Goal: Information Seeking & Learning: Check status

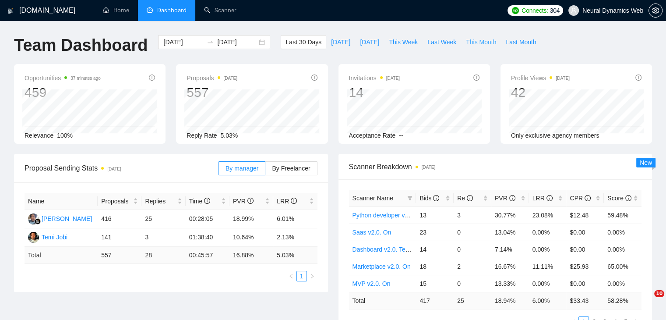
drag, startPoint x: 0, startPoint y: 0, endPoint x: 466, endPoint y: 45, distance: 468.1
click at [466, 45] on span "This Month" at bounding box center [481, 42] width 30 height 10
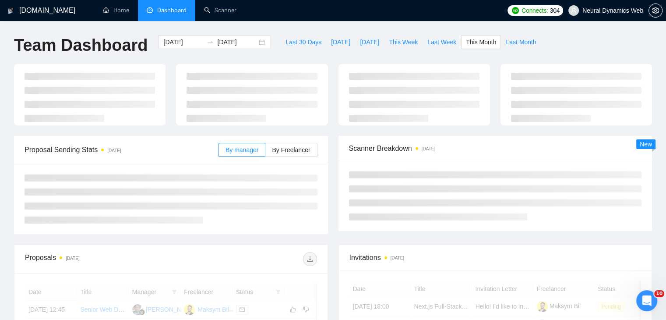
type input "2025-08-01"
type input "2025-08-31"
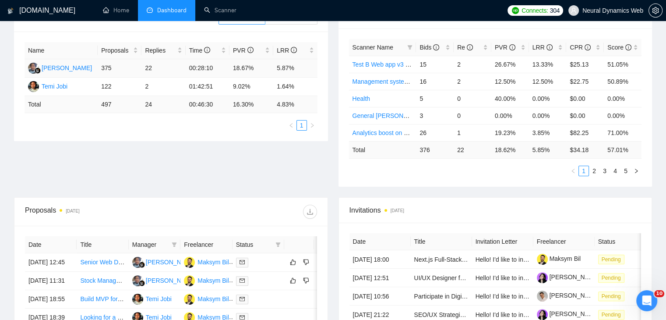
scroll to position [171, 0]
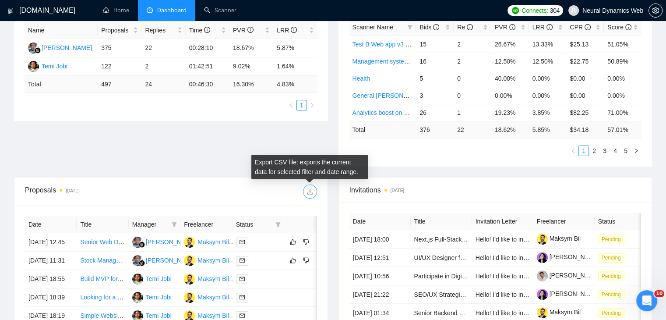
click at [310, 190] on icon "download" at bounding box center [310, 192] width 6 height 6
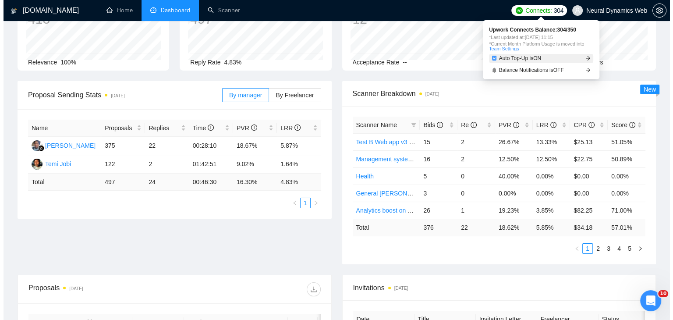
scroll to position [0, 0]
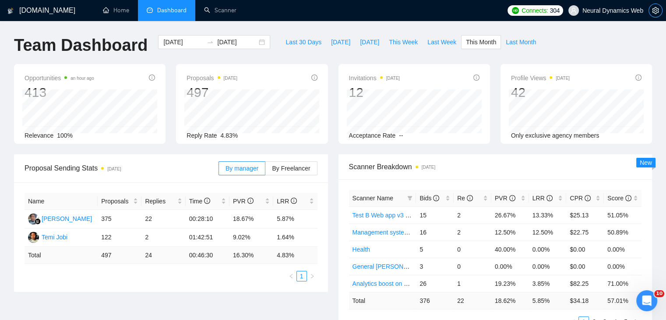
click at [650, 14] on span "setting" at bounding box center [655, 10] width 13 height 7
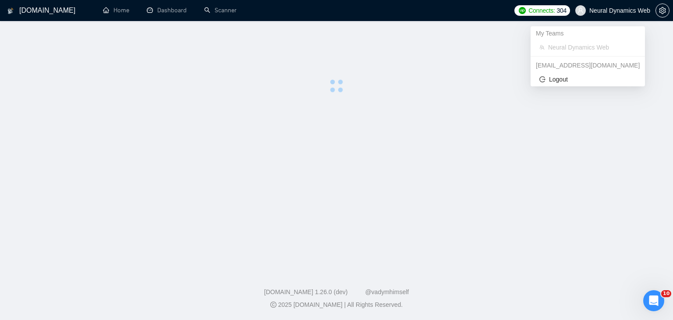
click at [594, 11] on span "Neural Dynamics Web" at bounding box center [619, 11] width 61 height 0
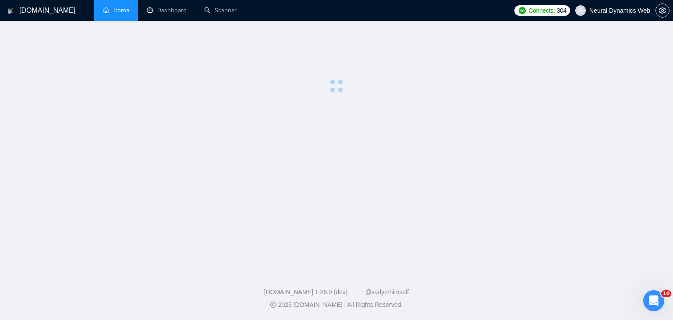
click at [109, 7] on link "Home" at bounding box center [116, 10] width 26 height 7
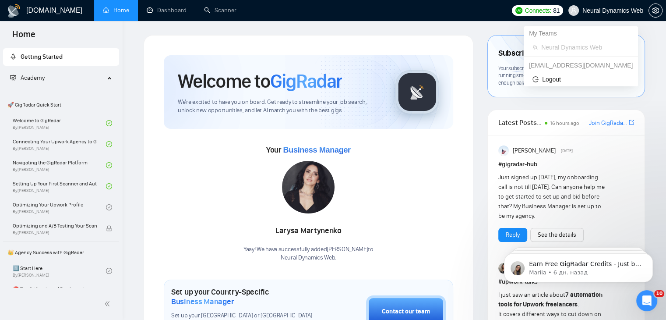
click at [606, 11] on span "Neural Dynamics Web" at bounding box center [612, 11] width 61 height 0
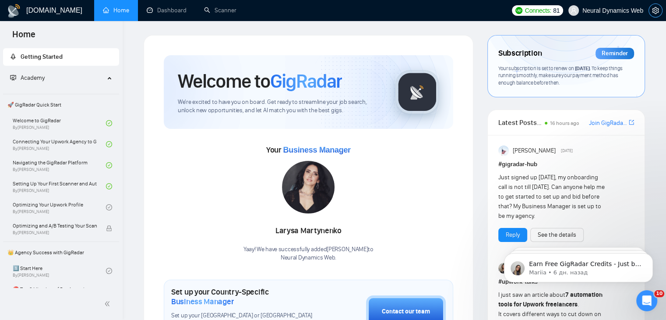
click at [655, 6] on button "button" at bounding box center [656, 11] width 14 height 14
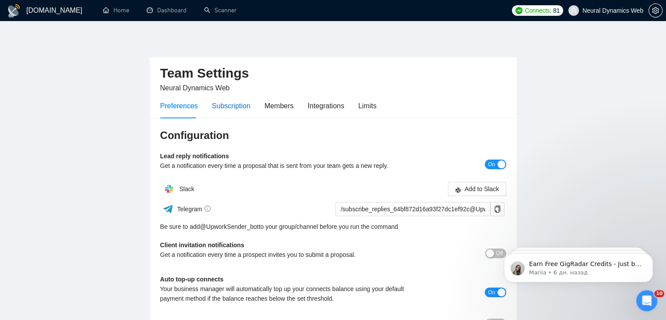
click at [233, 110] on div "Subscription" at bounding box center [231, 105] width 39 height 11
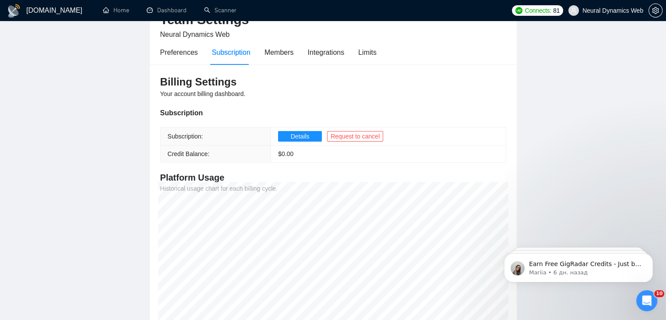
scroll to position [50, 0]
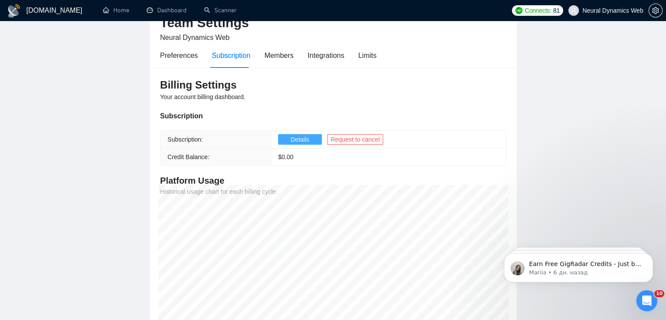
click at [299, 134] on span "Details" at bounding box center [300, 139] width 19 height 10
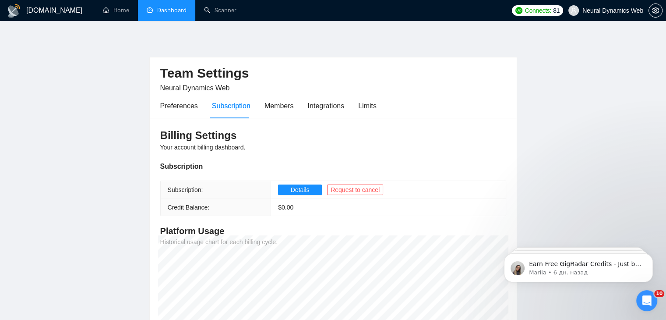
click at [163, 7] on link "Dashboard" at bounding box center [167, 10] width 40 height 7
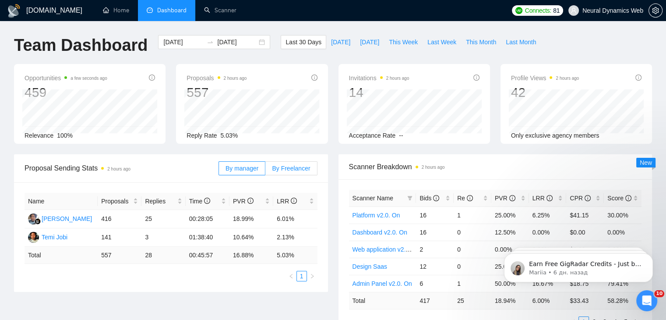
click at [302, 166] on span "By Freelancer" at bounding box center [291, 168] width 38 height 7
click at [265, 170] on input "By Freelancer" at bounding box center [265, 170] width 0 height 0
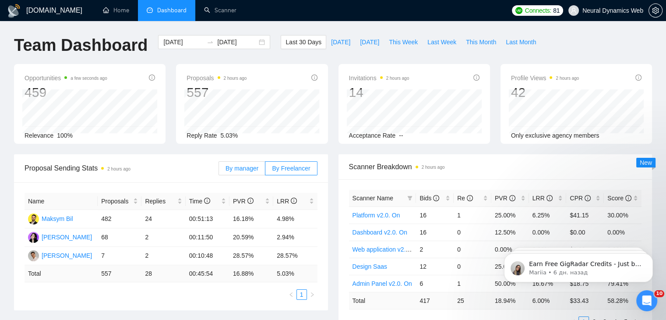
click at [238, 166] on span "By manager" at bounding box center [242, 168] width 33 height 7
click at [219, 170] on input "By manager" at bounding box center [219, 170] width 0 height 0
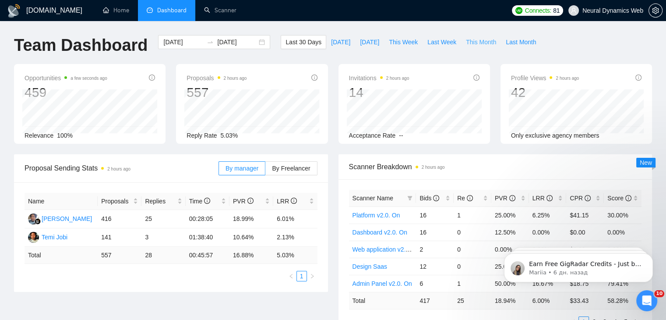
click at [471, 46] on span "This Month" at bounding box center [481, 42] width 30 height 10
type input "[DATE]"
click at [279, 165] on span "By Freelancer" at bounding box center [291, 168] width 38 height 7
click at [265, 170] on input "By Freelancer" at bounding box center [265, 170] width 0 height 0
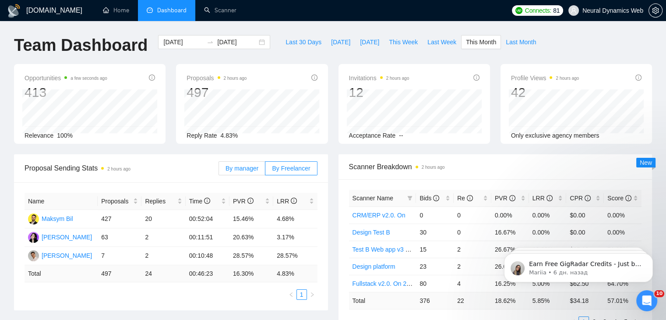
click at [241, 174] on label "By manager" at bounding box center [242, 168] width 47 height 14
click at [219, 170] on input "By manager" at bounding box center [219, 170] width 0 height 0
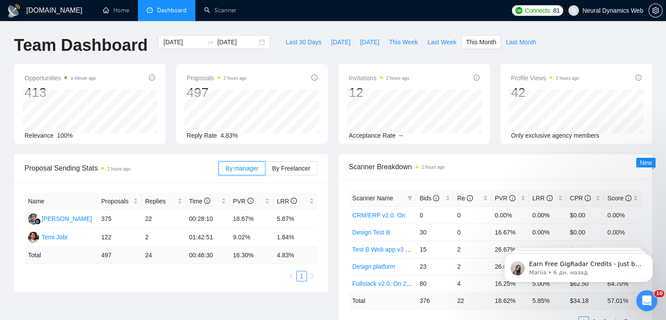
scroll to position [88, 0]
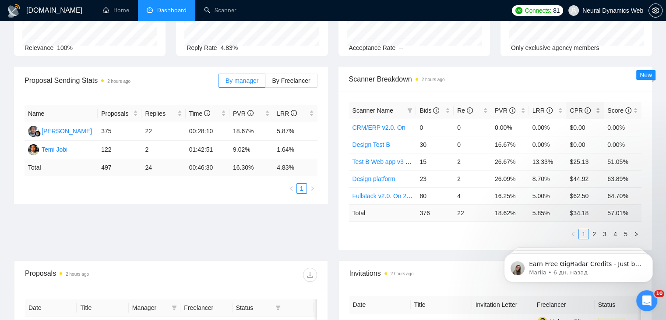
click at [590, 109] on span "CPR" at bounding box center [582, 111] width 24 height 10
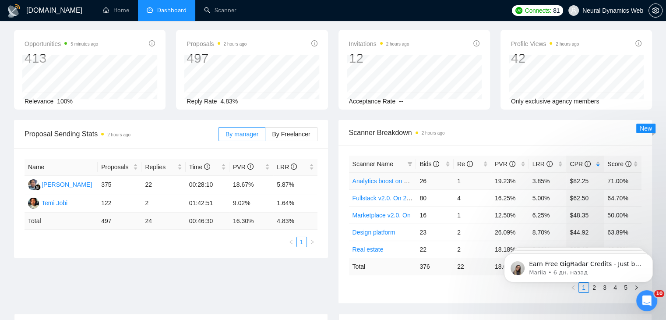
scroll to position [0, 0]
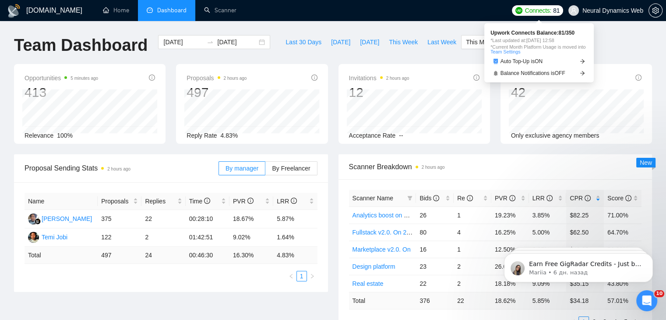
click at [531, 32] on span "Upwork Connects Balance: 81 / 350" at bounding box center [538, 32] width 97 height 5
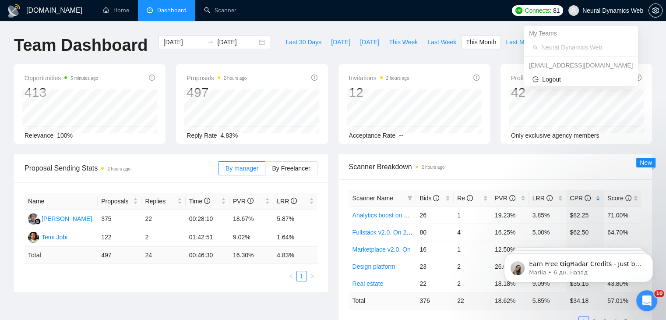
click at [594, 11] on span "Neural Dynamics Web" at bounding box center [612, 11] width 61 height 0
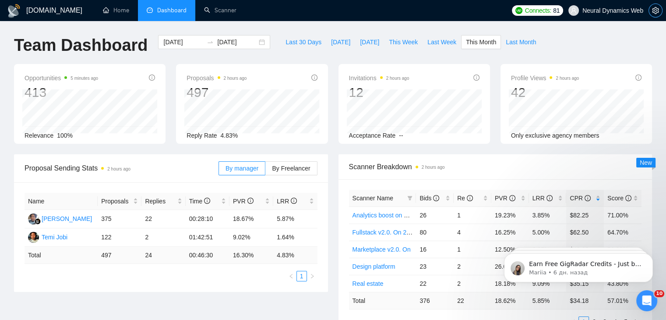
click at [653, 13] on icon "setting" at bounding box center [655, 10] width 7 height 7
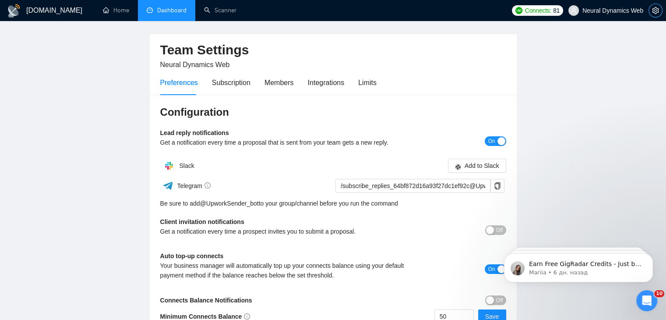
scroll to position [18, 0]
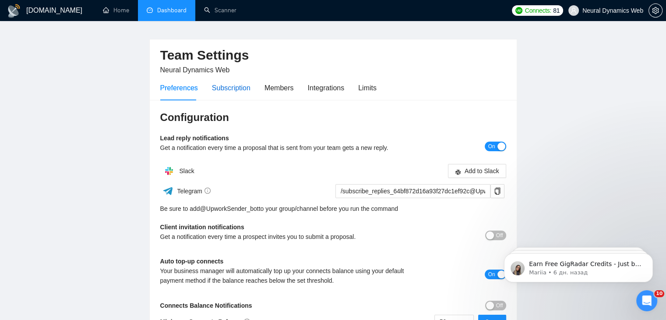
click at [223, 90] on div "Subscription" at bounding box center [231, 87] width 39 height 11
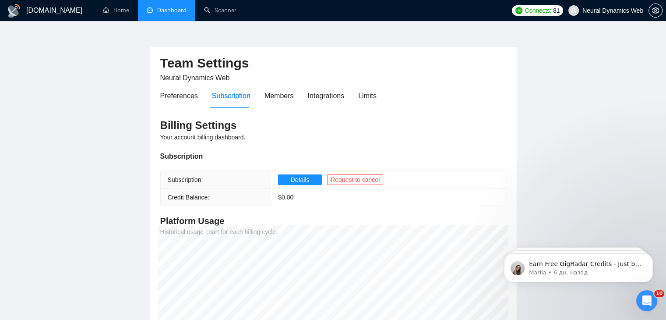
scroll to position [5, 0]
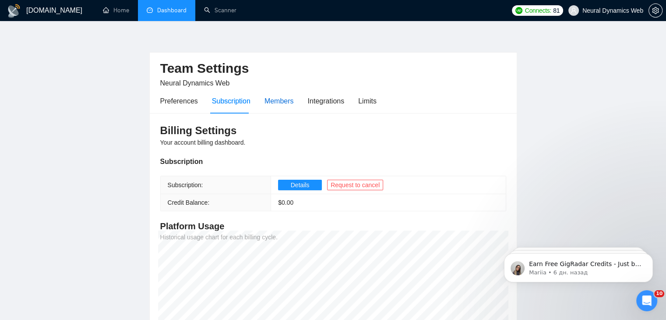
click at [274, 102] on div "Members" at bounding box center [278, 100] width 29 height 11
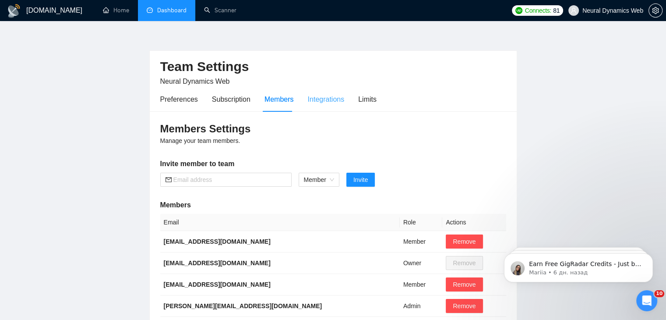
scroll to position [5, 0]
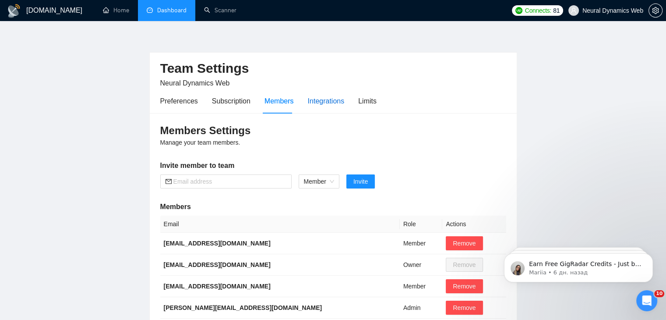
click at [323, 97] on div "Integrations" at bounding box center [326, 100] width 37 height 11
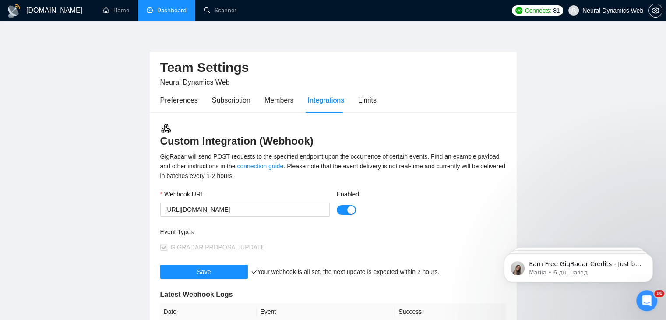
scroll to position [5, 0]
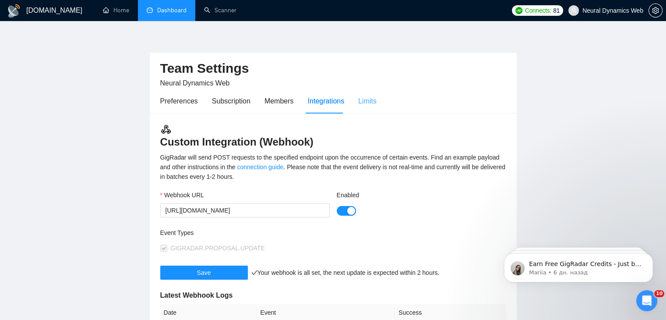
click at [374, 107] on div "Limits" at bounding box center [367, 100] width 18 height 25
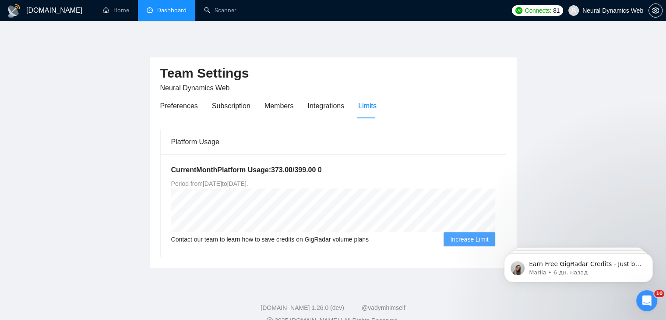
click at [182, 14] on link "Dashboard" at bounding box center [167, 10] width 40 height 7
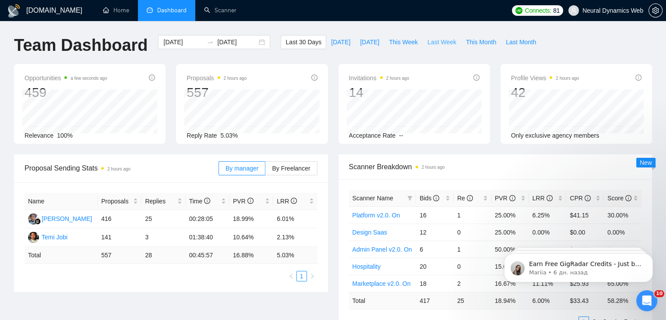
click at [427, 45] on span "Last Week" at bounding box center [441, 42] width 29 height 10
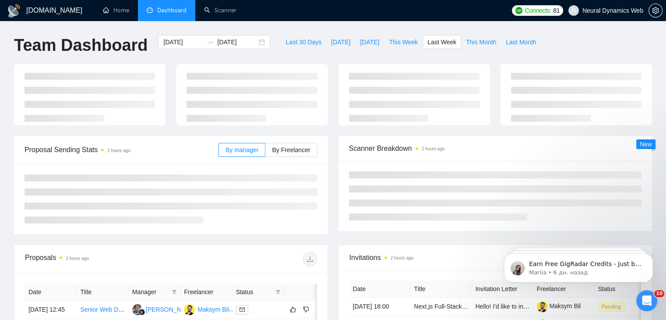
type input "2025-08-18"
type input "2025-08-24"
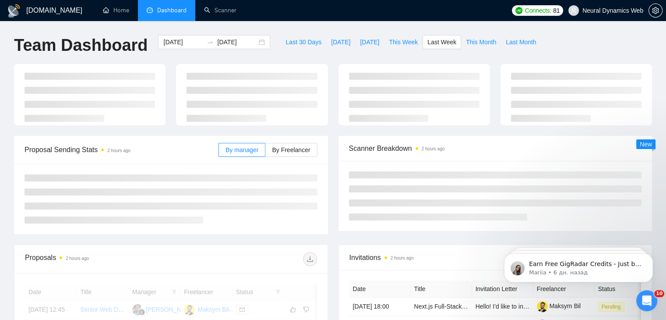
click at [289, 136] on div at bounding box center [333, 100] width 649 height 72
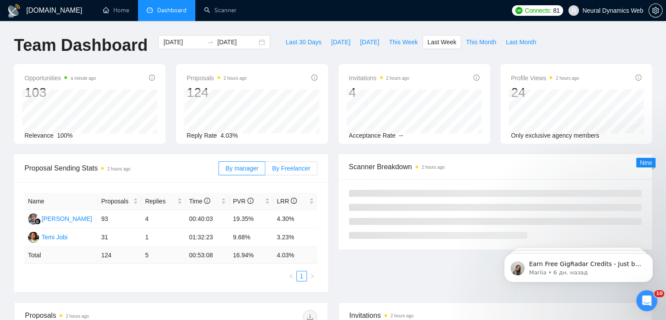
click at [296, 170] on span "By Freelancer" at bounding box center [291, 168] width 38 height 7
click at [265, 170] on input "By Freelancer" at bounding box center [265, 170] width 0 height 0
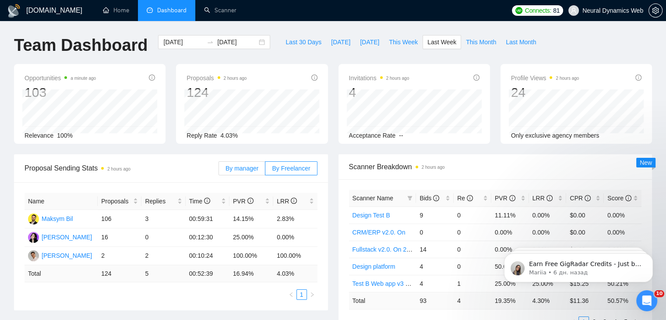
click at [246, 172] on label "By manager" at bounding box center [242, 168] width 47 height 14
click at [219, 170] on input "By manager" at bounding box center [219, 170] width 0 height 0
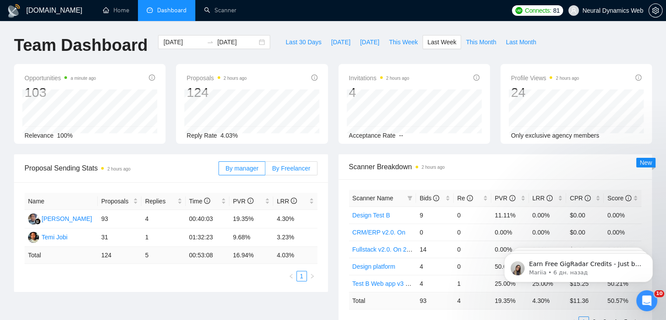
click at [297, 165] on span "By Freelancer" at bounding box center [291, 168] width 38 height 7
click at [265, 170] on input "By Freelancer" at bounding box center [265, 170] width 0 height 0
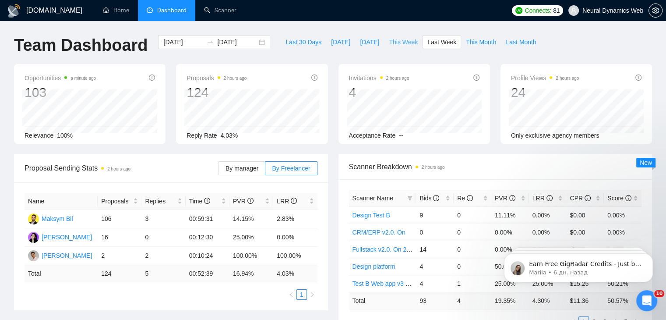
click at [390, 45] on span "This Week" at bounding box center [403, 42] width 29 height 10
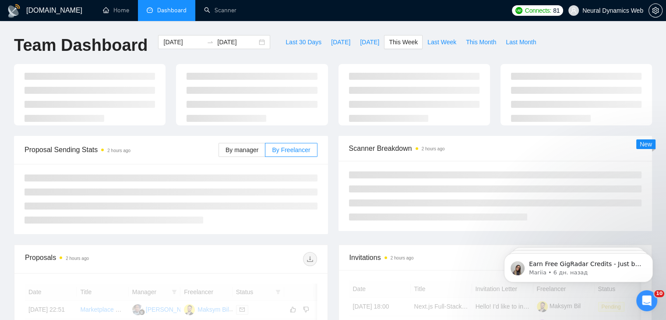
type input "[DATE]"
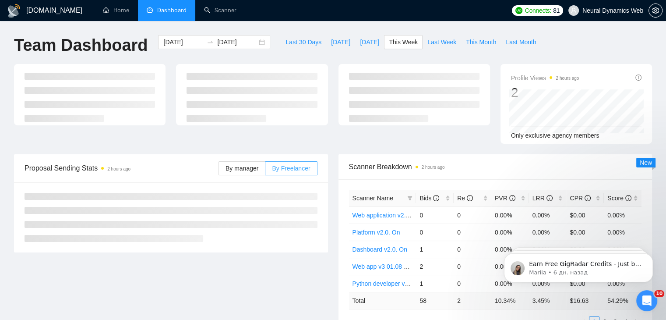
click at [290, 154] on div "By manager By Freelancer" at bounding box center [268, 168] width 99 height 28
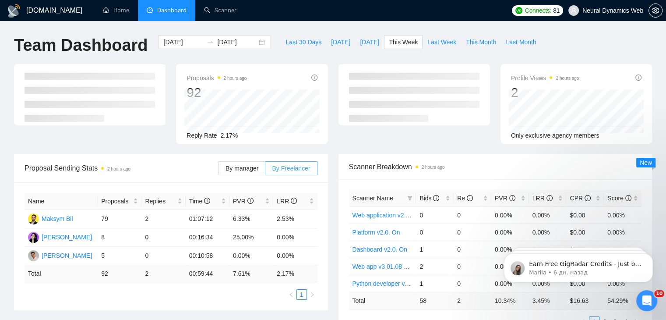
click at [289, 166] on span "By Freelancer" at bounding box center [291, 168] width 38 height 7
click at [265, 170] on input "By Freelancer" at bounding box center [265, 170] width 0 height 0
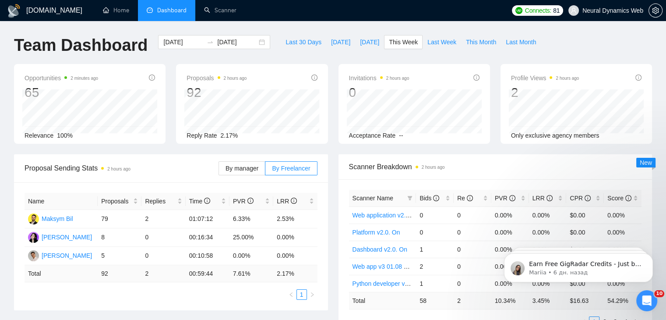
click at [425, 59] on div "Last 30 Days Today Yesterday This Week Last Week This Month Last Month" at bounding box center [410, 49] width 271 height 29
click at [258, 166] on span "By manager" at bounding box center [242, 168] width 33 height 7
click at [219, 170] on input "By manager" at bounding box center [219, 170] width 0 height 0
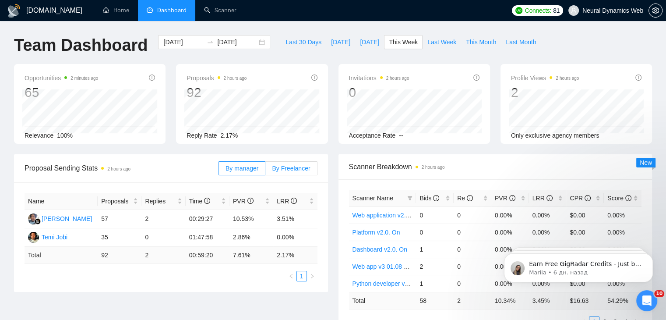
click at [291, 165] on span "By Freelancer" at bounding box center [291, 168] width 38 height 7
click at [265, 170] on input "By Freelancer" at bounding box center [265, 170] width 0 height 0
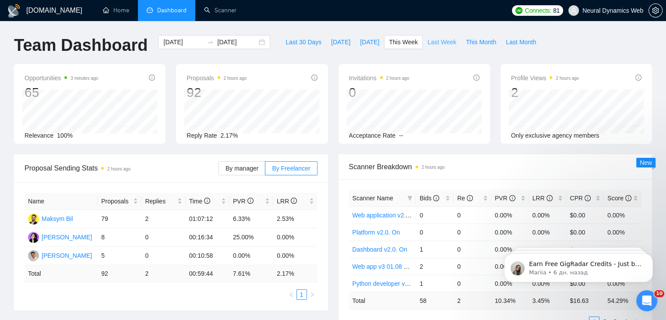
click at [428, 42] on span "Last Week" at bounding box center [441, 42] width 29 height 10
type input "2025-08-18"
type input "2025-08-24"
click at [289, 169] on span "By Freelancer" at bounding box center [291, 168] width 38 height 7
click at [265, 170] on input "By Freelancer" at bounding box center [265, 170] width 0 height 0
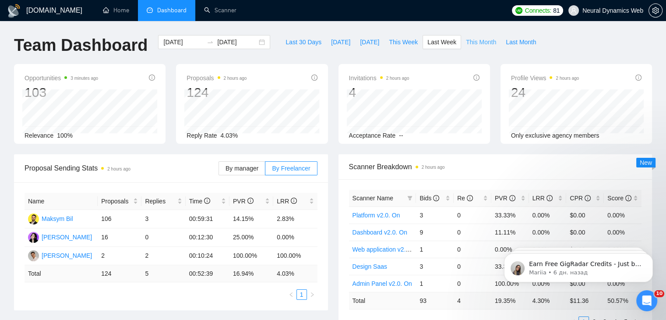
click at [466, 44] on span "This Month" at bounding box center [481, 42] width 30 height 10
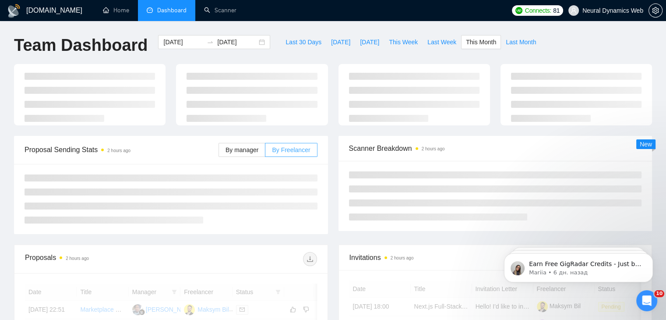
type input "[DATE]"
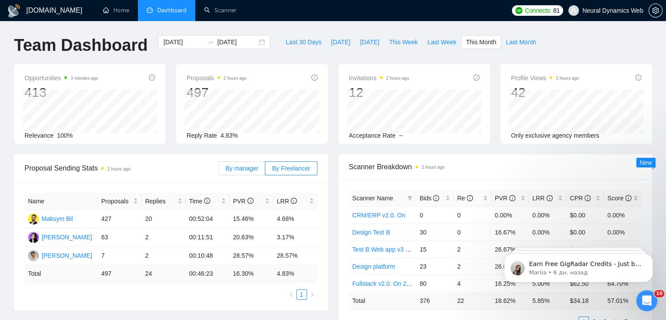
click at [263, 170] on label "By manager" at bounding box center [242, 168] width 47 height 14
click at [219, 170] on input "By manager" at bounding box center [219, 170] width 0 height 0
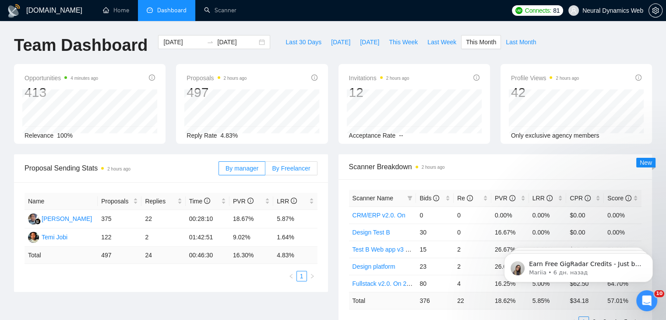
click at [282, 171] on span "By Freelancer" at bounding box center [291, 168] width 38 height 7
click at [265, 170] on input "By Freelancer" at bounding box center [265, 170] width 0 height 0
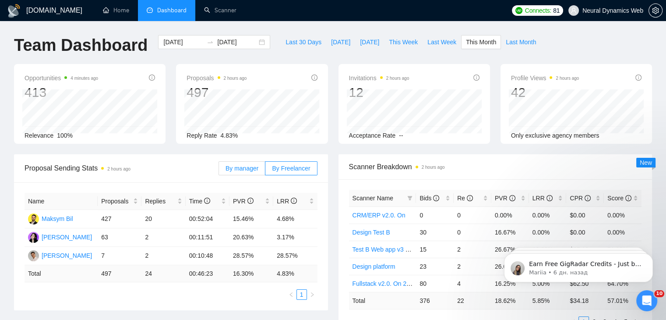
click at [249, 173] on label "By manager" at bounding box center [242, 168] width 47 height 14
click at [219, 170] on input "By manager" at bounding box center [219, 170] width 0 height 0
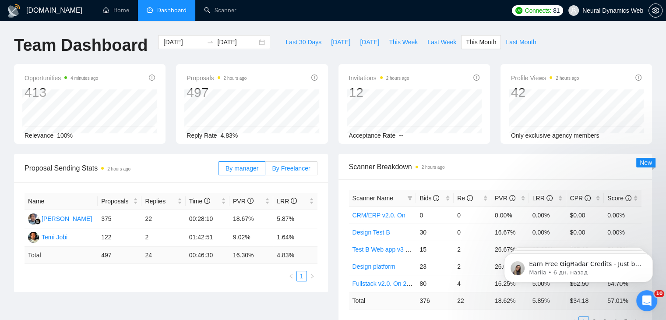
click at [295, 162] on label "By Freelancer" at bounding box center [291, 168] width 52 height 14
click at [265, 170] on input "By Freelancer" at bounding box center [265, 170] width 0 height 0
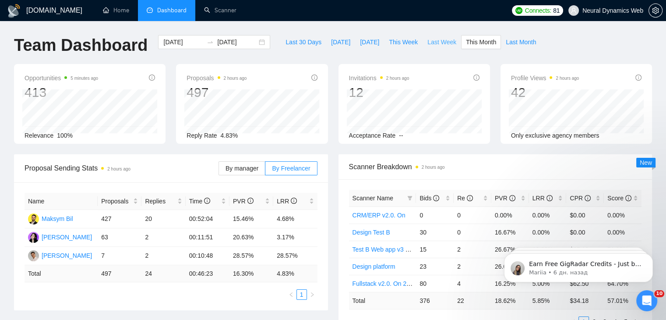
click at [427, 42] on span "Last Week" at bounding box center [441, 42] width 29 height 10
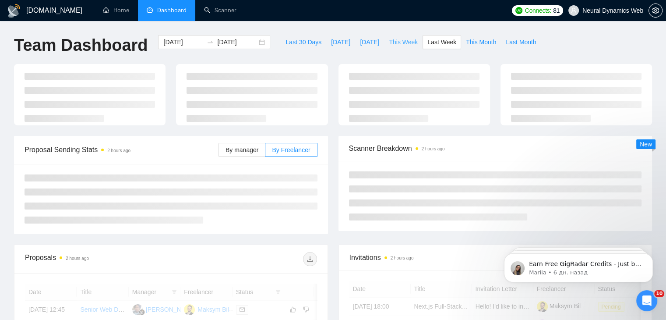
type input "2025-08-18"
type input "2025-08-24"
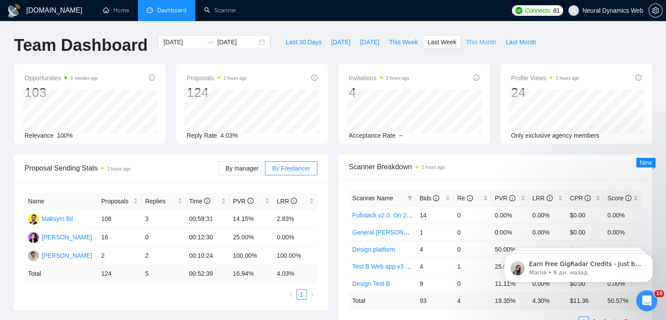
click at [466, 40] on span "This Month" at bounding box center [481, 42] width 30 height 10
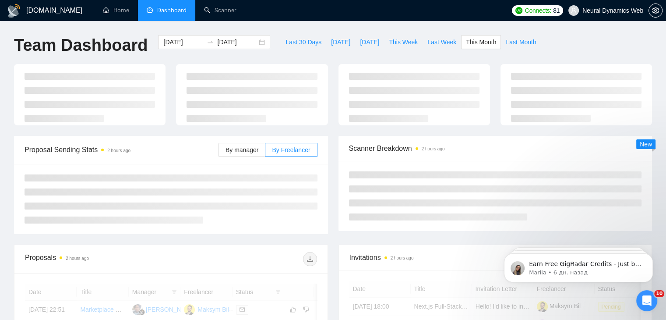
type input "[DATE]"
click at [399, 41] on span "This Week" at bounding box center [403, 42] width 29 height 10
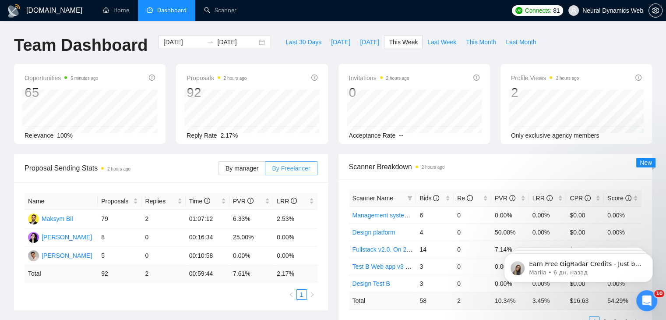
click at [291, 166] on span "By Freelancer" at bounding box center [291, 168] width 38 height 7
click at [265, 170] on input "By Freelancer" at bounding box center [265, 170] width 0 height 0
click at [467, 43] on span "This Month" at bounding box center [481, 42] width 30 height 10
click at [248, 168] on span "By manager" at bounding box center [242, 168] width 33 height 7
click at [219, 170] on input "By manager" at bounding box center [219, 170] width 0 height 0
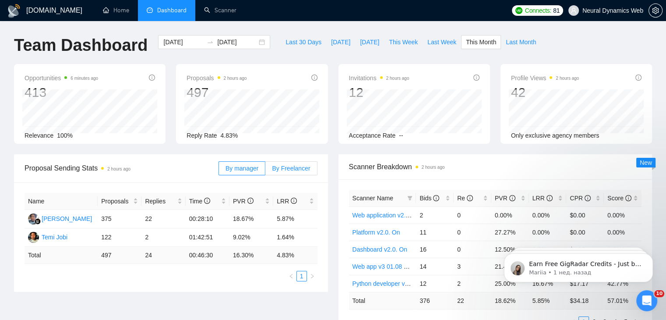
click at [275, 170] on span "By Freelancer" at bounding box center [291, 168] width 38 height 7
click at [265, 170] on input "By Freelancer" at bounding box center [265, 170] width 0 height 0
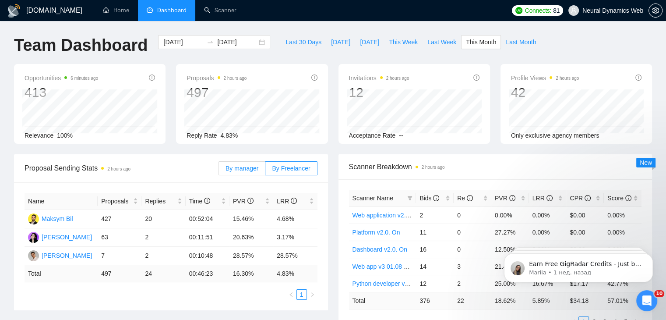
click at [235, 167] on span "By manager" at bounding box center [242, 168] width 33 height 7
click at [219, 170] on input "By manager" at bounding box center [219, 170] width 0 height 0
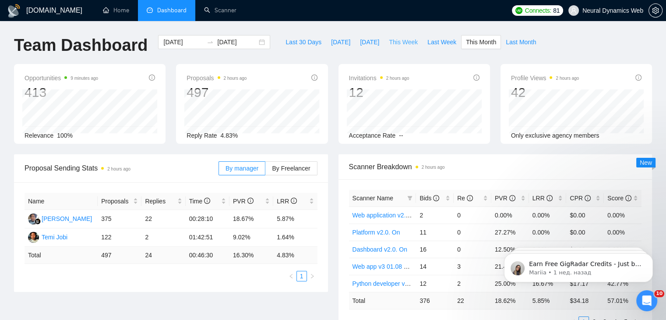
click at [395, 40] on span "This Week" at bounding box center [403, 42] width 29 height 10
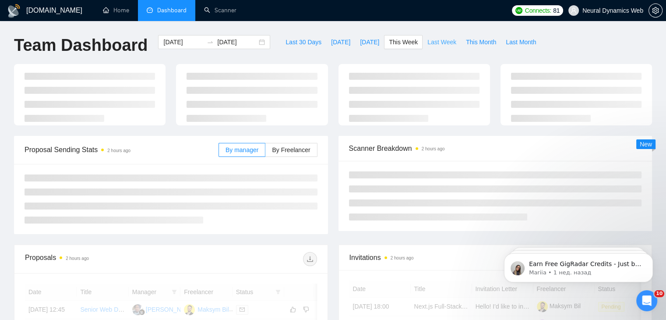
click at [437, 35] on button "Last Week" at bounding box center [442, 42] width 39 height 14
type input "2025-08-18"
type input "2025-08-24"
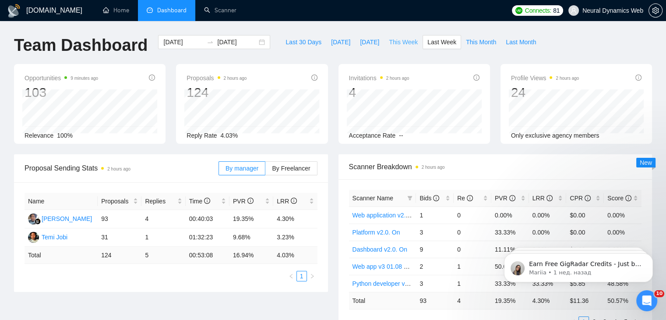
click at [385, 36] on button "This Week" at bounding box center [403, 42] width 39 height 14
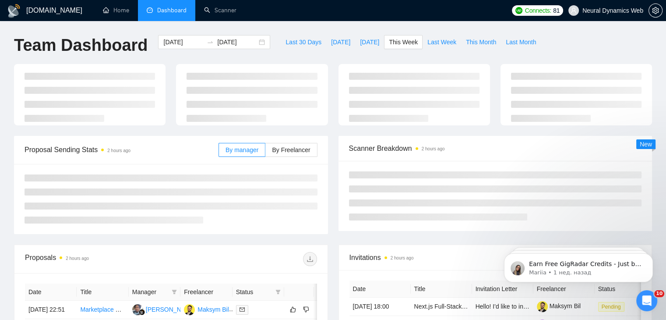
type input "[DATE]"
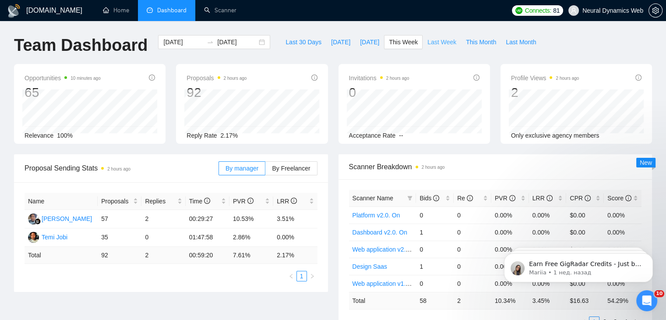
click at [427, 42] on span "Last Week" at bounding box center [441, 42] width 29 height 10
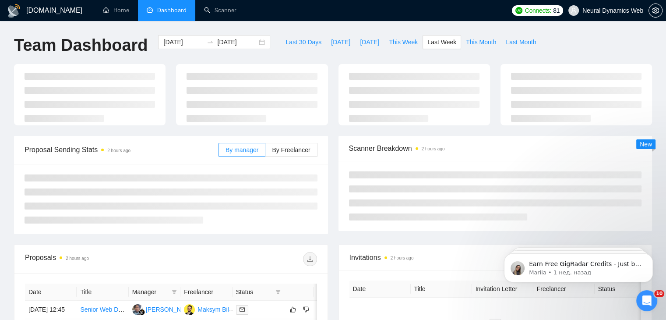
type input "2025-08-18"
type input "2025-08-24"
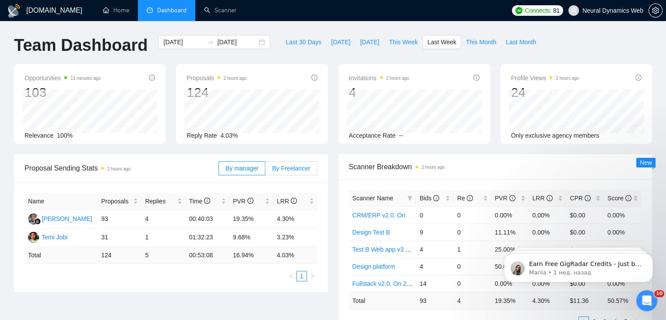
click at [302, 165] on span "By Freelancer" at bounding box center [291, 168] width 38 height 7
click at [265, 170] on input "By Freelancer" at bounding box center [265, 170] width 0 height 0
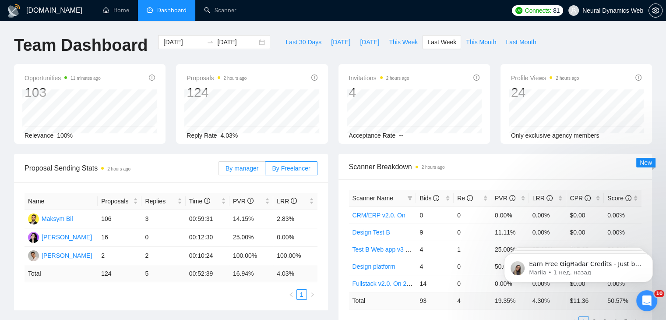
click at [242, 168] on span "By manager" at bounding box center [242, 168] width 33 height 7
click at [219, 170] on input "By manager" at bounding box center [219, 170] width 0 height 0
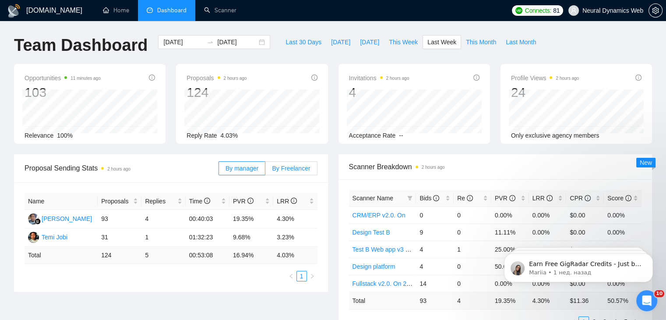
click at [289, 161] on label "By Freelancer" at bounding box center [291, 168] width 52 height 14
click at [265, 170] on input "By Freelancer" at bounding box center [265, 170] width 0 height 0
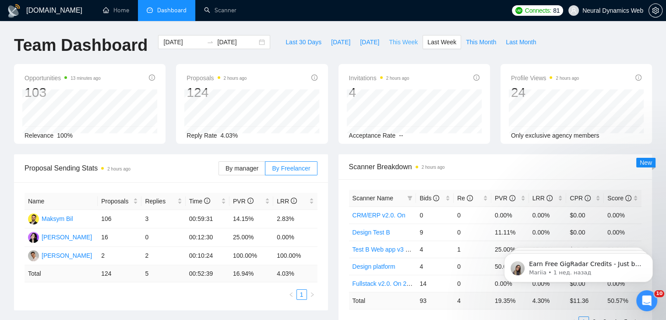
click at [392, 40] on span "This Week" at bounding box center [403, 42] width 29 height 10
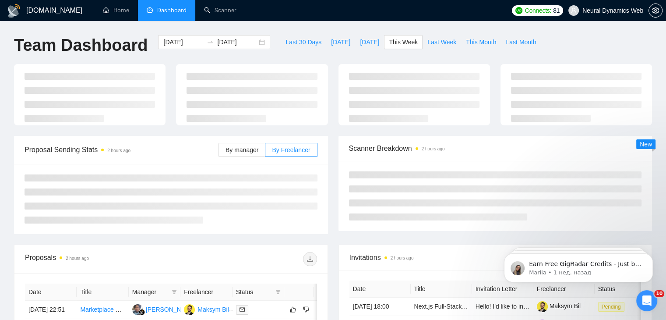
type input "[DATE]"
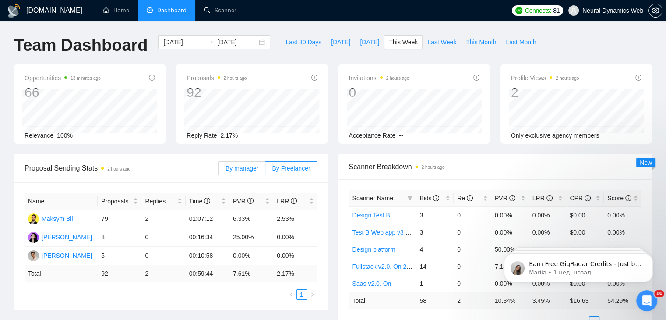
click at [259, 174] on label "By manager" at bounding box center [242, 168] width 47 height 14
click at [219, 170] on input "By manager" at bounding box center [219, 170] width 0 height 0
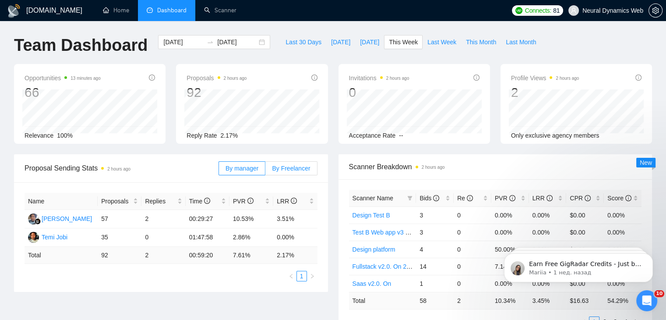
click at [285, 162] on label "By Freelancer" at bounding box center [291, 168] width 52 height 14
click at [265, 170] on input "By Freelancer" at bounding box center [265, 170] width 0 height 0
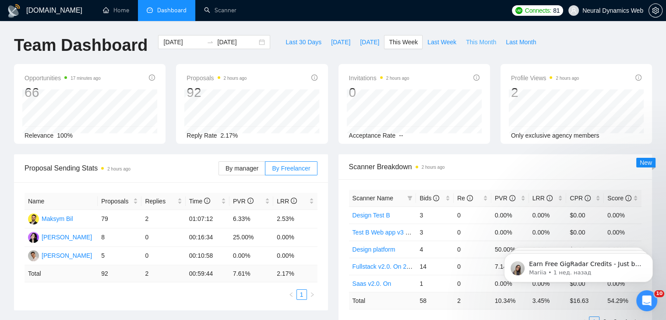
click at [466, 41] on span "This Month" at bounding box center [481, 42] width 30 height 10
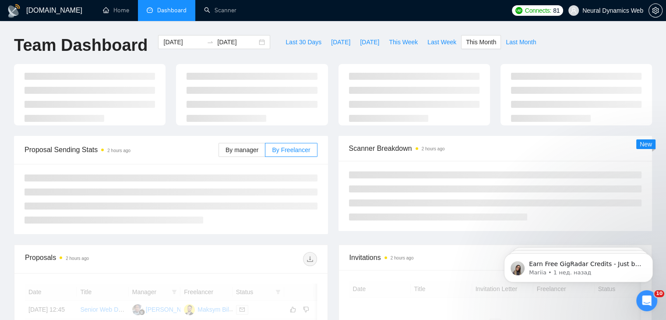
type input "[DATE]"
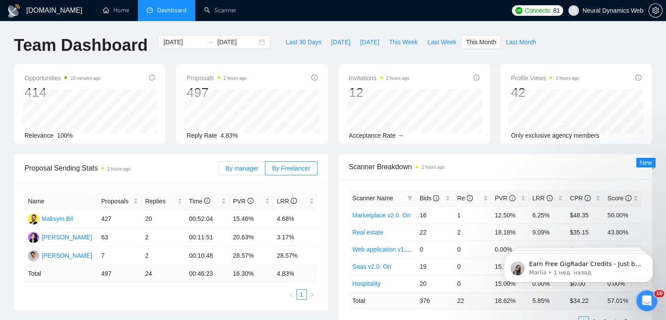
click at [238, 169] on span "By manager" at bounding box center [242, 168] width 33 height 7
click at [219, 170] on input "By manager" at bounding box center [219, 170] width 0 height 0
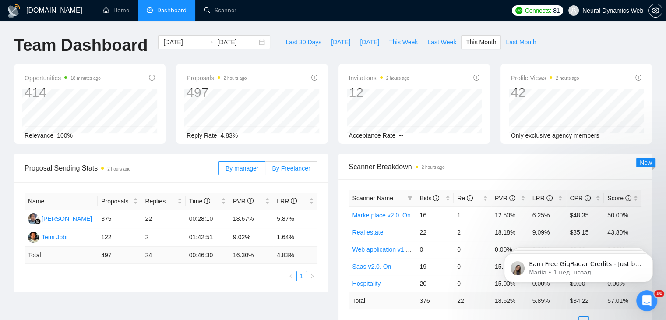
click at [294, 170] on span "By Freelancer" at bounding box center [291, 168] width 38 height 7
click at [265, 170] on input "By Freelancer" at bounding box center [265, 170] width 0 height 0
